Goal: Find specific page/section: Find specific page/section

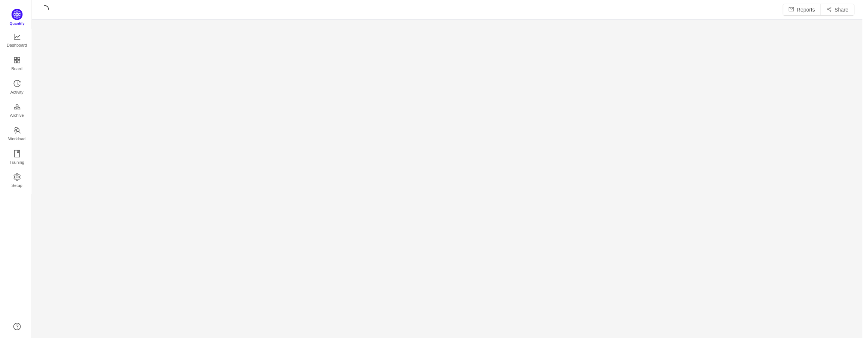
scroll to position [328, 818]
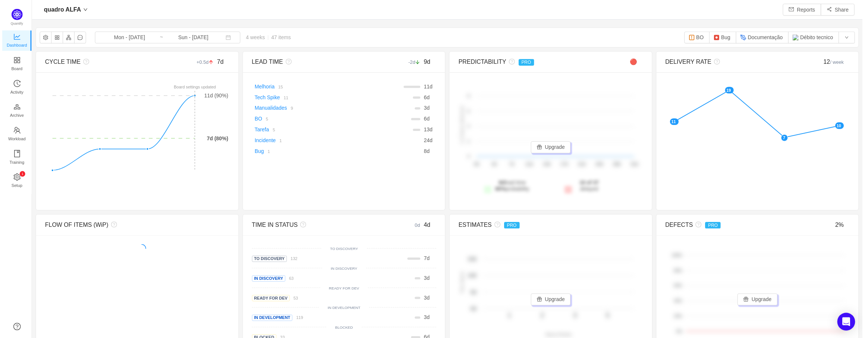
scroll to position [327, 818]
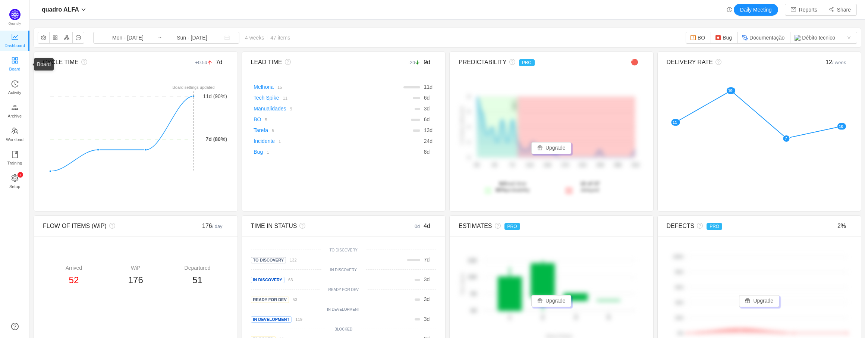
click at [13, 60] on icon "icon: appstore" at bounding box center [15, 60] width 6 height 6
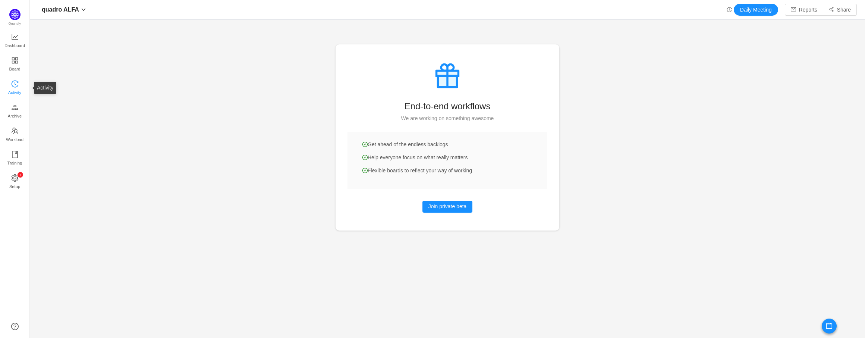
click at [16, 86] on span "Activity" at bounding box center [14, 92] width 13 height 15
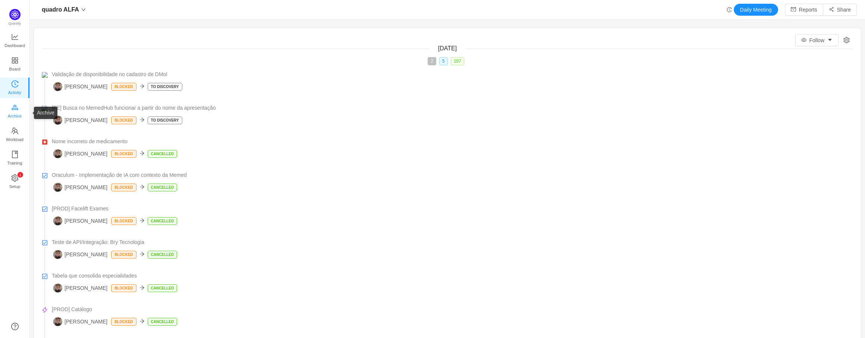
click at [15, 114] on span "Archive" at bounding box center [15, 115] width 14 height 15
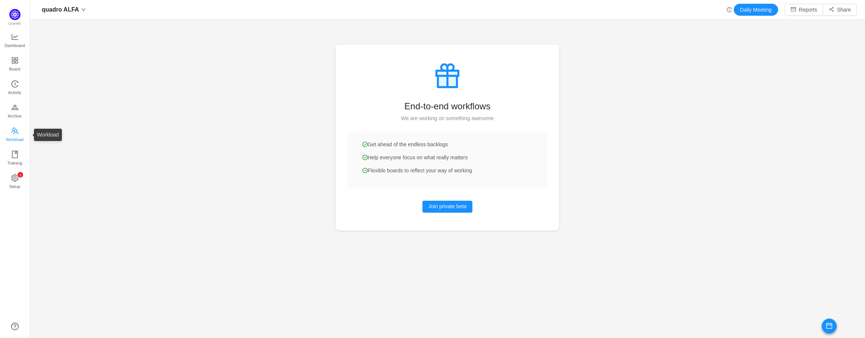
click at [14, 128] on icon "icon: team" at bounding box center [14, 130] width 7 height 7
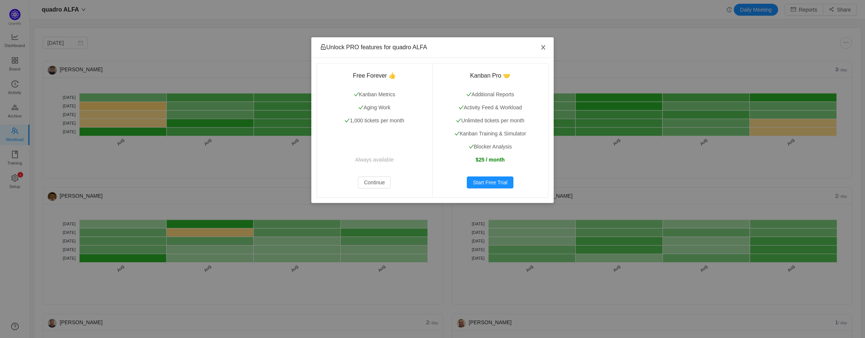
click at [539, 45] on span "Close" at bounding box center [543, 47] width 21 height 21
click at [544, 49] on icon "icon: close" at bounding box center [543, 47] width 4 height 4
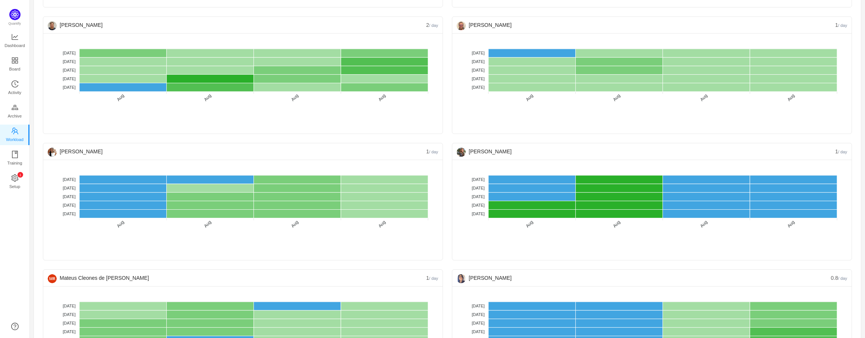
scroll to position [358, 0]
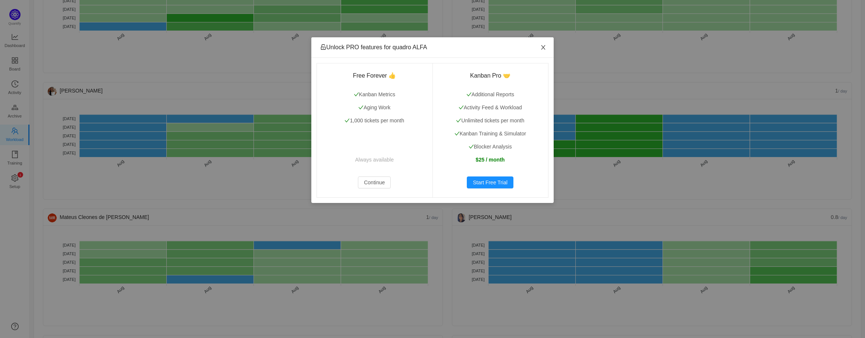
click at [545, 46] on icon "icon: close" at bounding box center [543, 47] width 6 height 6
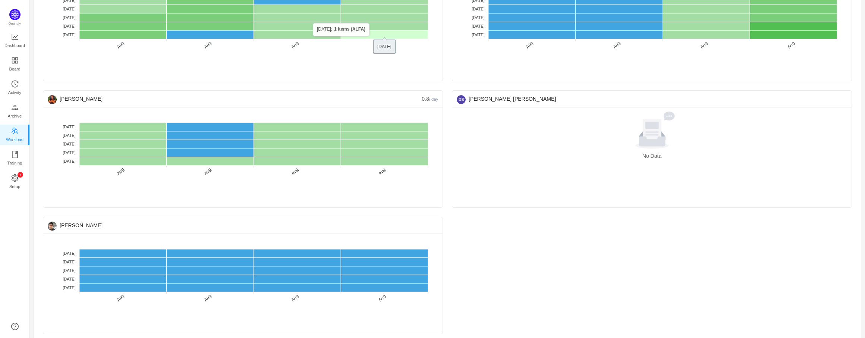
scroll to position [612, 0]
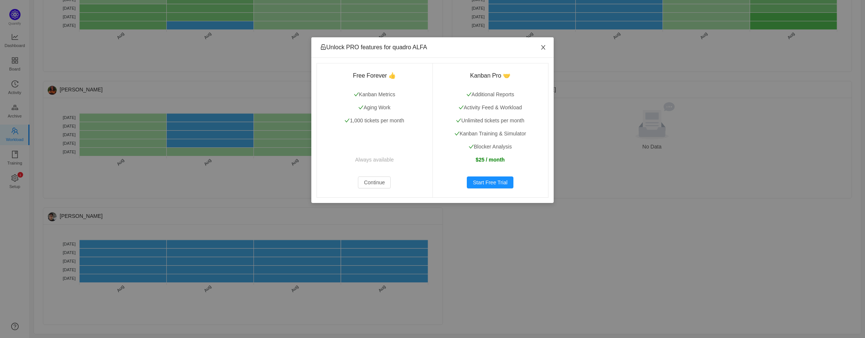
click at [546, 48] on icon "icon: close" at bounding box center [543, 47] width 6 height 6
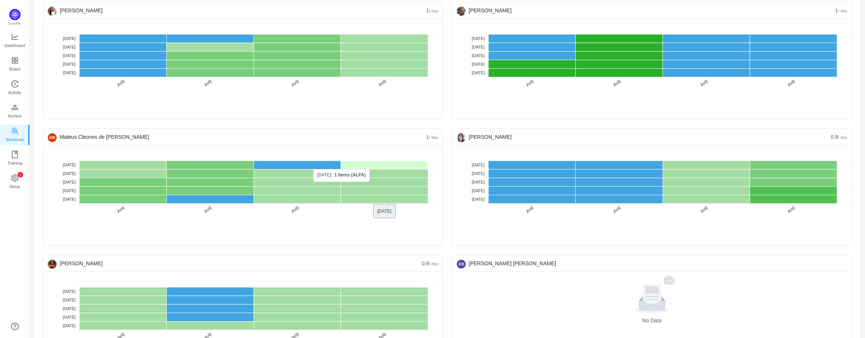
scroll to position [433, 0]
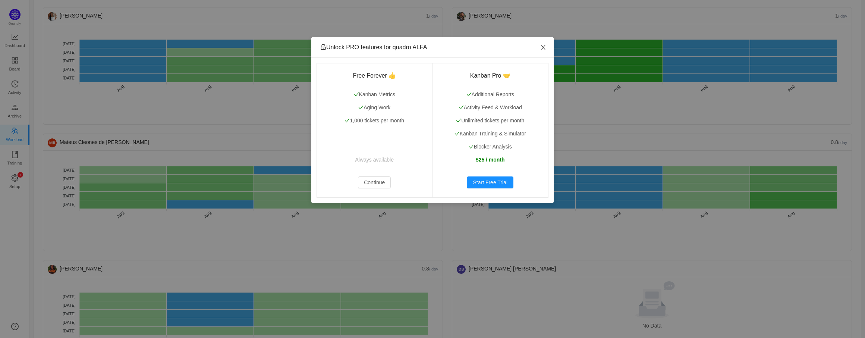
click at [544, 44] on icon "icon: close" at bounding box center [543, 47] width 6 height 6
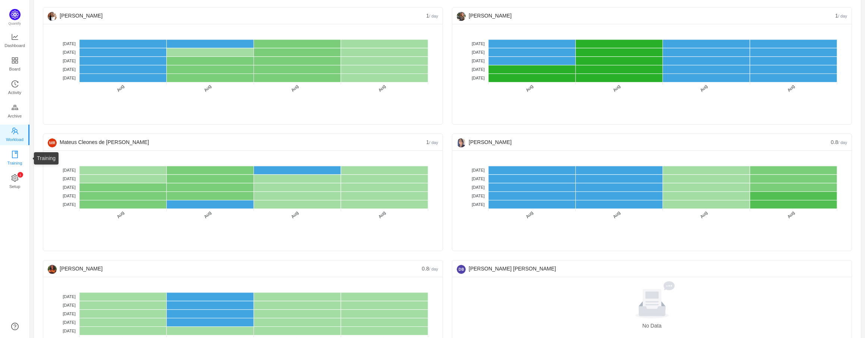
click at [14, 162] on span "Training" at bounding box center [14, 162] width 15 height 15
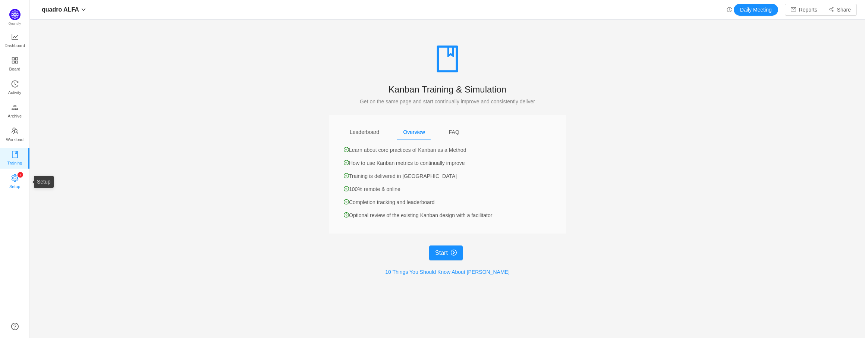
click at [11, 175] on link "0 1 2 3 4 5 6 7 8 9 0 1 2 3 4 5 6 7 8 9 0 1 2 3 4 5 6 7 8 9 Setup" at bounding box center [14, 181] width 7 height 15
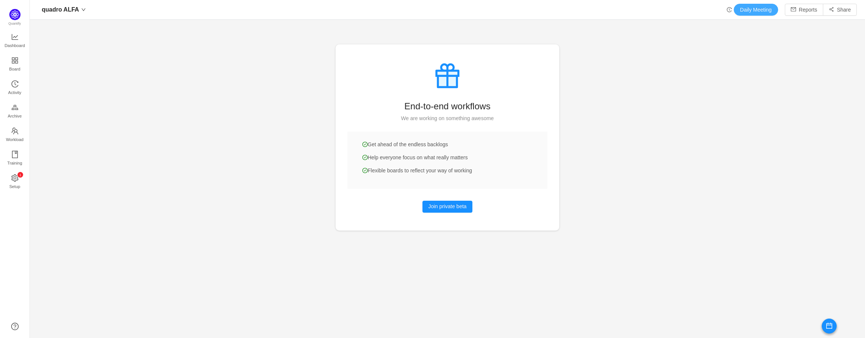
click at [747, 12] on button "Daily Meeting" at bounding box center [756, 10] width 44 height 12
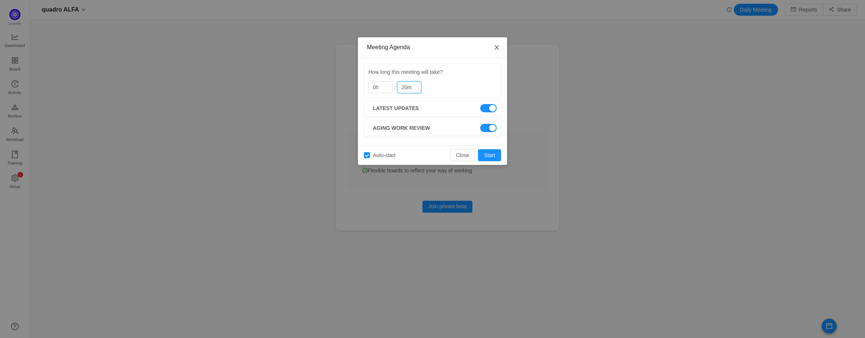
click at [497, 46] on icon "icon: close" at bounding box center [497, 47] width 6 height 6
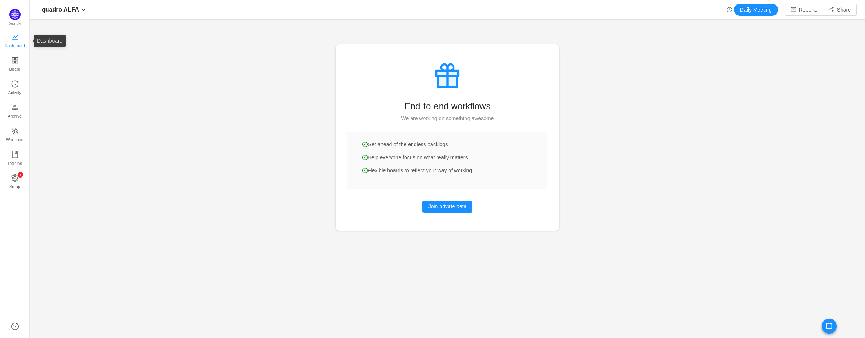
click at [11, 34] on link "Dashboard" at bounding box center [14, 41] width 7 height 15
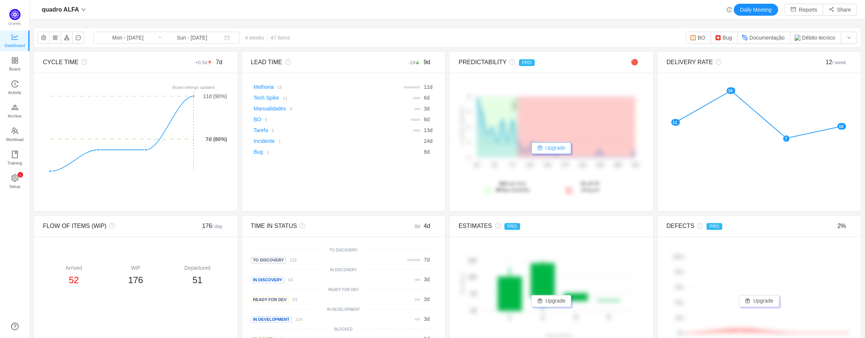
click at [563, 152] on button "Upgrade" at bounding box center [551, 148] width 40 height 12
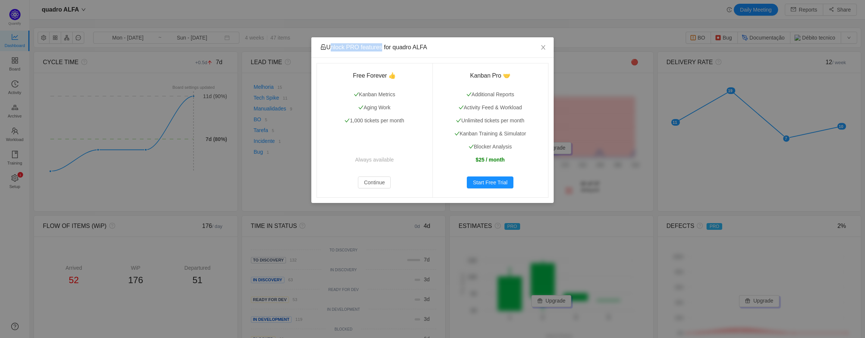
drag, startPoint x: 328, startPoint y: 48, endPoint x: 382, endPoint y: 49, distance: 54.4
click at [382, 49] on span "Unlock PRO features for quadro ALFA" at bounding box center [373, 47] width 107 height 6
click at [540, 43] on span "Close" at bounding box center [543, 47] width 21 height 21
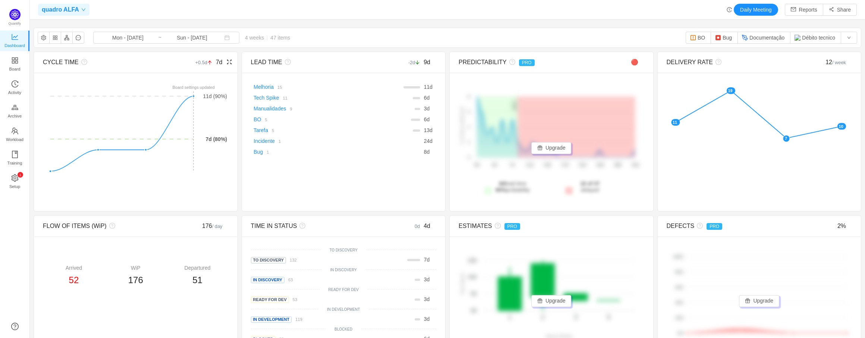
click at [73, 9] on span "quadro ALFA" at bounding box center [60, 10] width 37 height 12
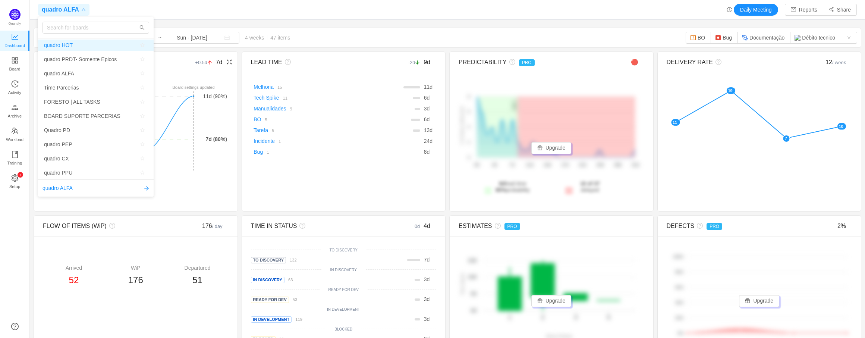
click at [64, 44] on span "quadro HOT" at bounding box center [58, 45] width 29 height 11
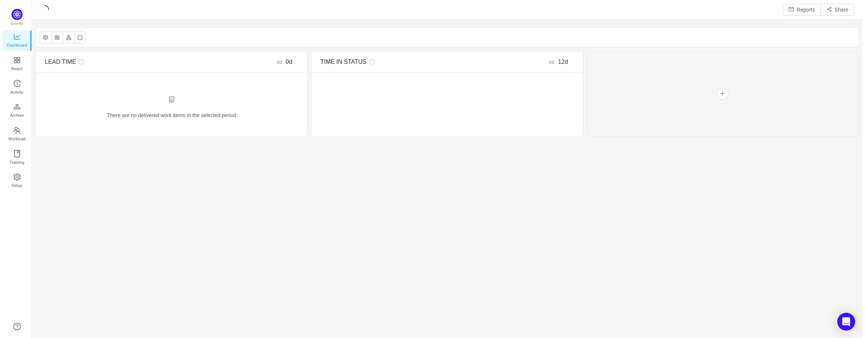
scroll to position [327, 818]
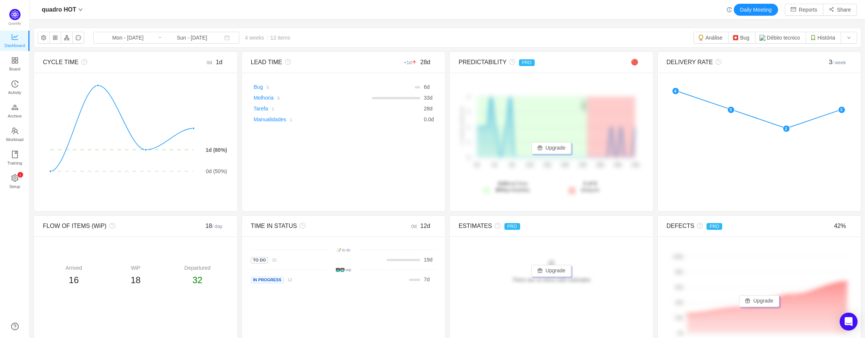
click at [63, 3] on div "quadro HOT Daily Meeting Reports Share" at bounding box center [447, 10] width 835 height 20
click at [63, 12] on span "quadro HOT" at bounding box center [59, 10] width 34 height 12
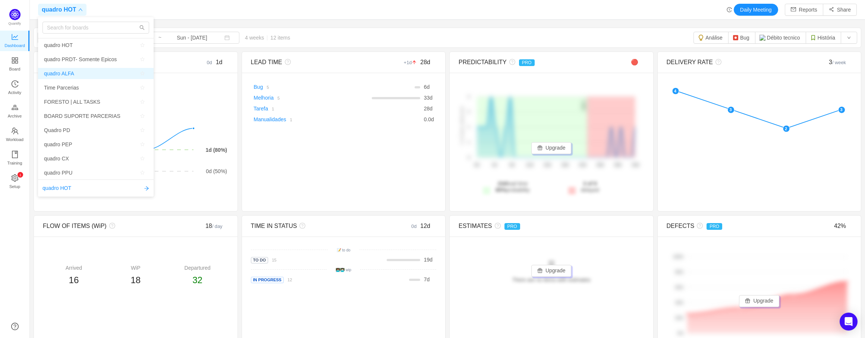
click at [73, 74] on span "quadro ALFA" at bounding box center [59, 73] width 30 height 11
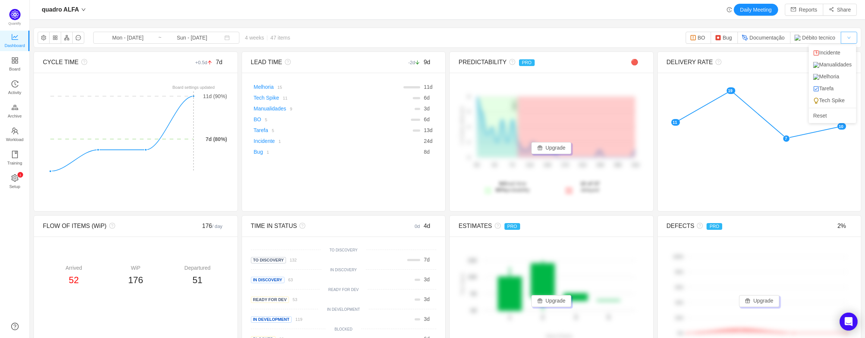
click at [845, 37] on button "button" at bounding box center [849, 38] width 16 height 12
click at [834, 82] on li "Melhoria" at bounding box center [832, 76] width 47 height 12
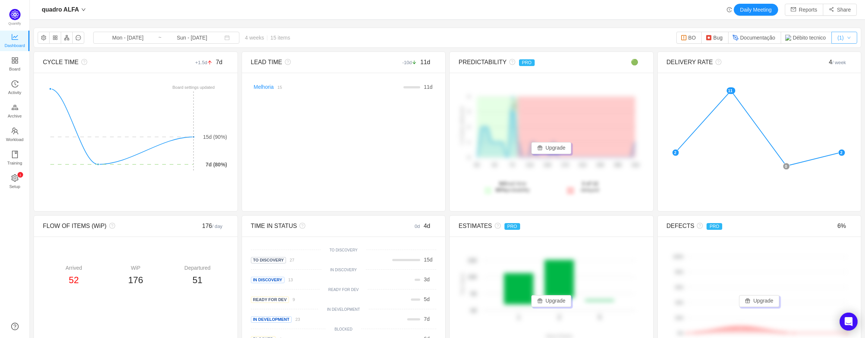
click at [844, 40] on button "(1)" at bounding box center [844, 38] width 26 height 12
click at [816, 82] on li "Melhoria" at bounding box center [819, 76] width 47 height 12
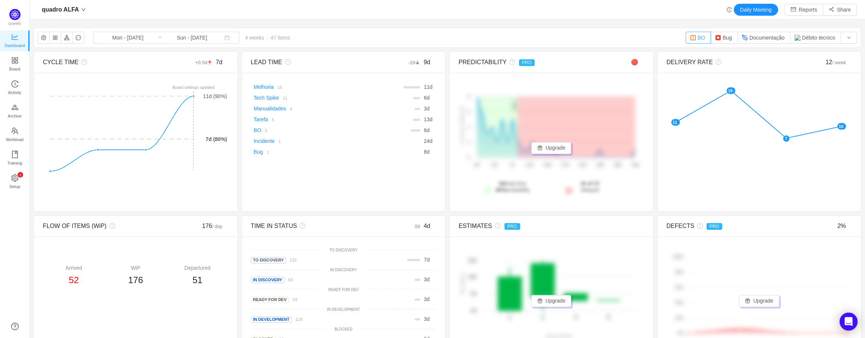
click at [697, 38] on button "BO" at bounding box center [698, 38] width 25 height 12
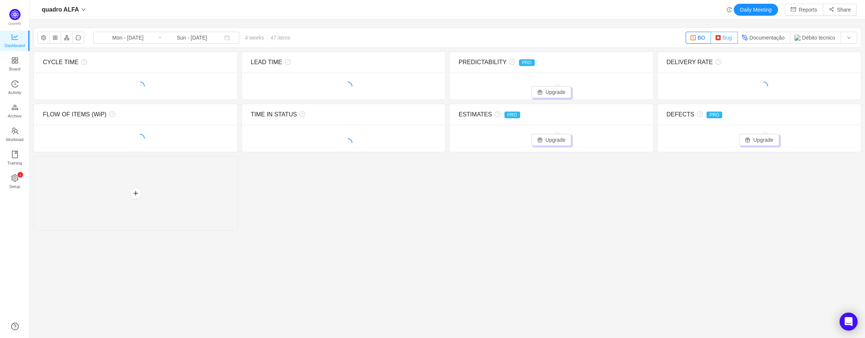
click at [715, 36] on img "button" at bounding box center [718, 38] width 6 height 6
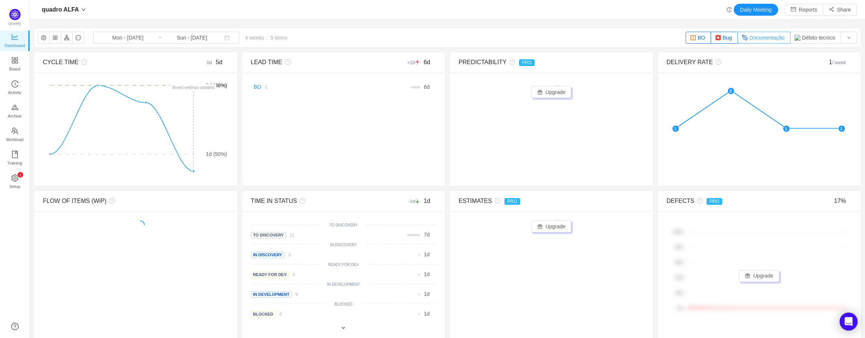
click at [744, 39] on button "Documentação" at bounding box center [763, 38] width 53 height 12
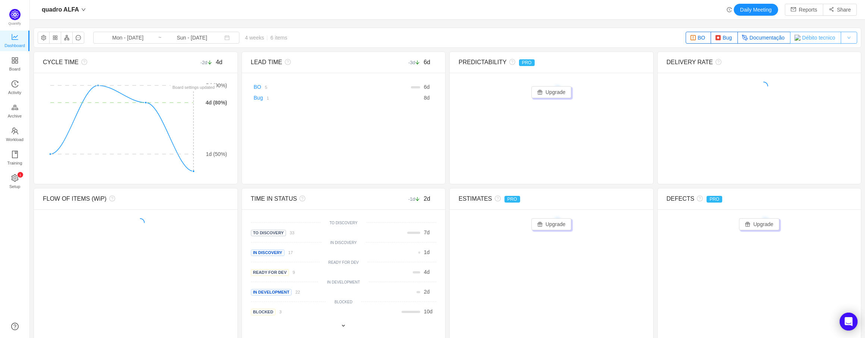
click at [801, 36] on button "Débito tecnico" at bounding box center [815, 38] width 51 height 12
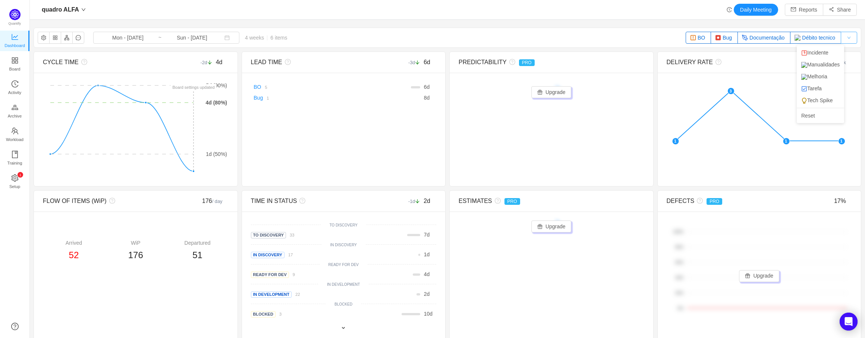
click at [847, 37] on button "button" at bounding box center [849, 38] width 16 height 12
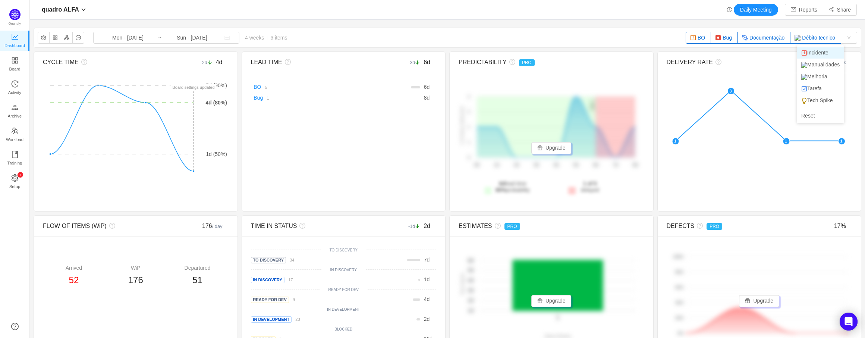
click at [817, 51] on li "Incidente" at bounding box center [820, 53] width 47 height 12
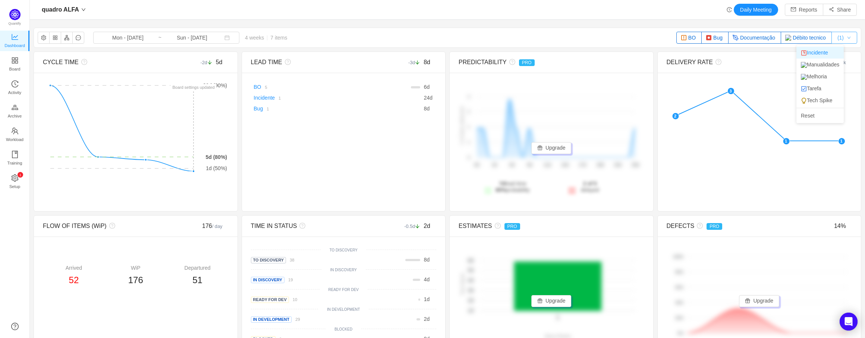
click at [845, 38] on button "(1)" at bounding box center [844, 38] width 26 height 12
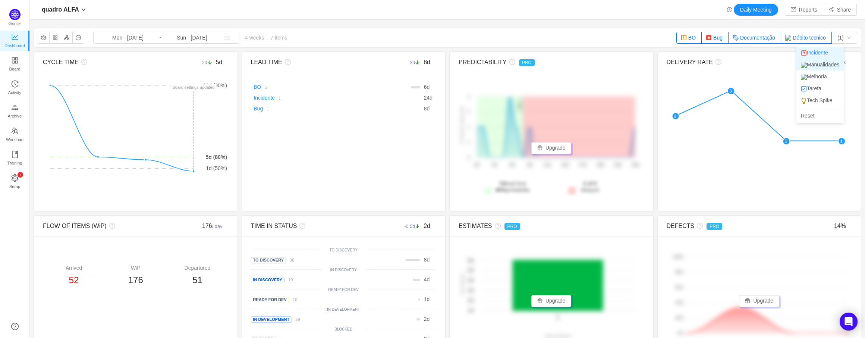
click at [832, 70] on li "Manualidades" at bounding box center [819, 65] width 47 height 12
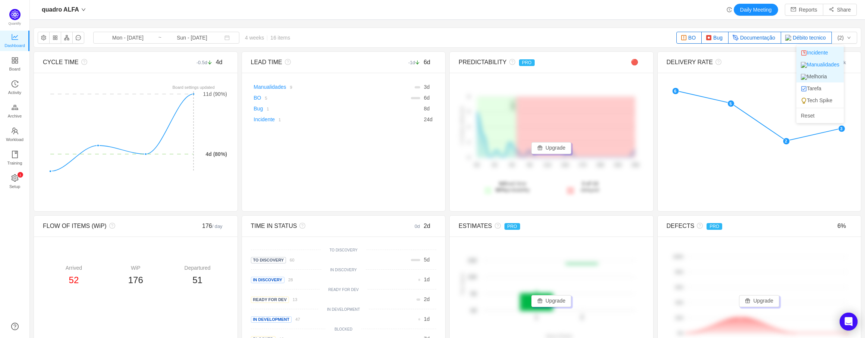
click at [827, 81] on li "Melhoria" at bounding box center [819, 76] width 47 height 12
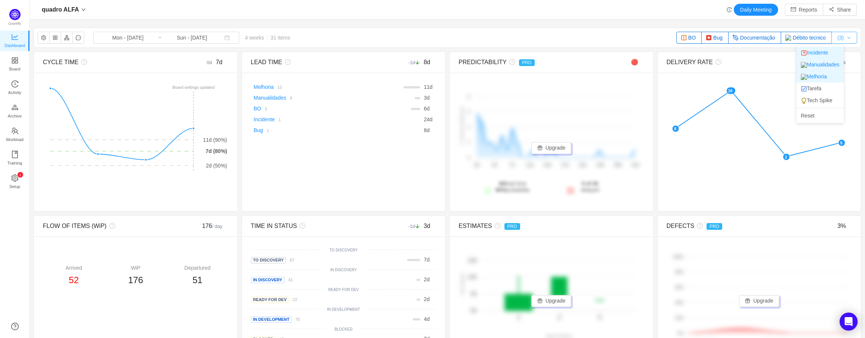
click at [847, 37] on button "(3)" at bounding box center [844, 38] width 26 height 12
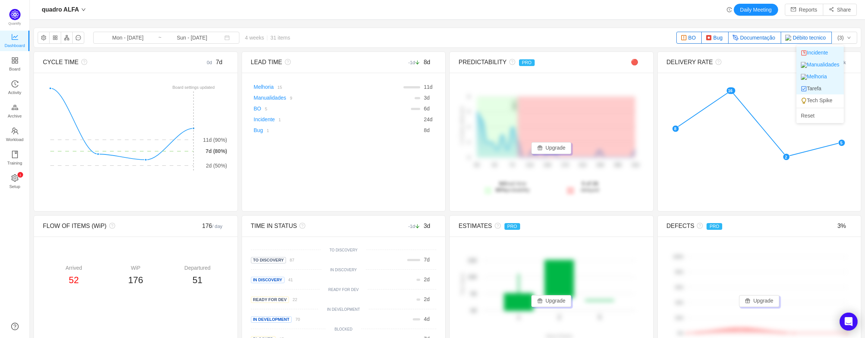
click at [822, 94] on li "Tarefa" at bounding box center [819, 88] width 47 height 12
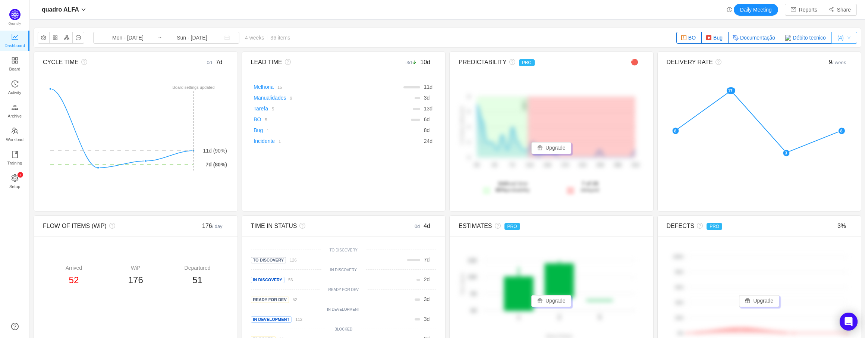
click at [842, 36] on button "(4)" at bounding box center [844, 38] width 26 height 12
click at [821, 106] on li "Tech Spike" at bounding box center [819, 100] width 47 height 12
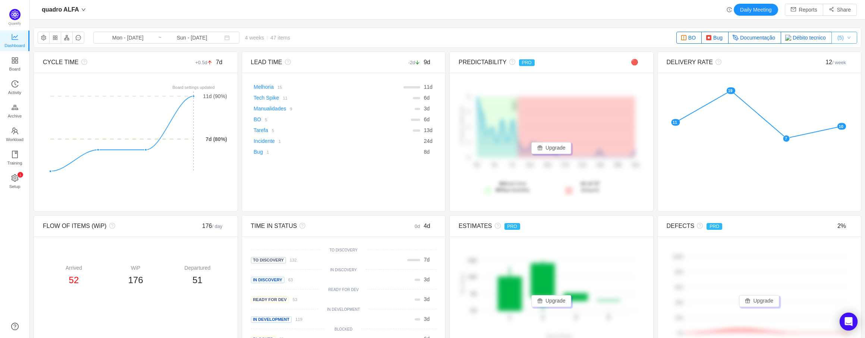
click at [845, 41] on button "(5)" at bounding box center [844, 38] width 26 height 12
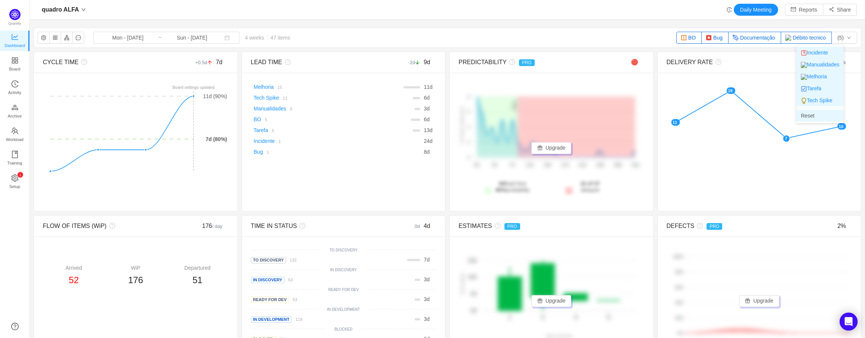
click at [812, 122] on li "Reset" at bounding box center [819, 116] width 47 height 12
